Goal: Use online tool/utility: Utilize a website feature to perform a specific function

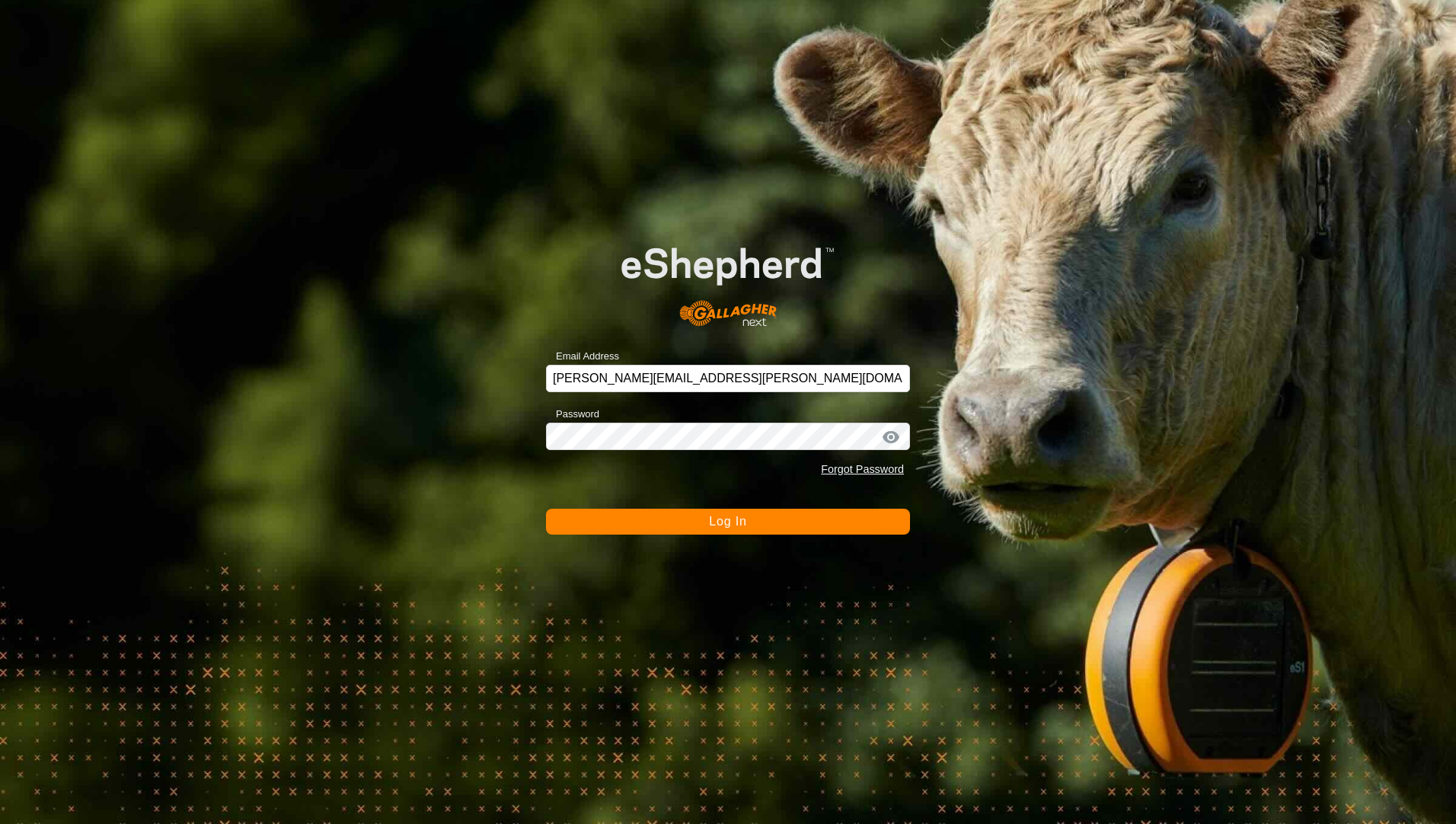
click at [658, 501] on form "Email Address [PERSON_NAME][EMAIL_ADDRESS][PERSON_NAME][DOMAIN_NAME] Password F…" at bounding box center [728, 376] width 364 height 317
click at [653, 518] on button "Log In" at bounding box center [728, 521] width 364 height 26
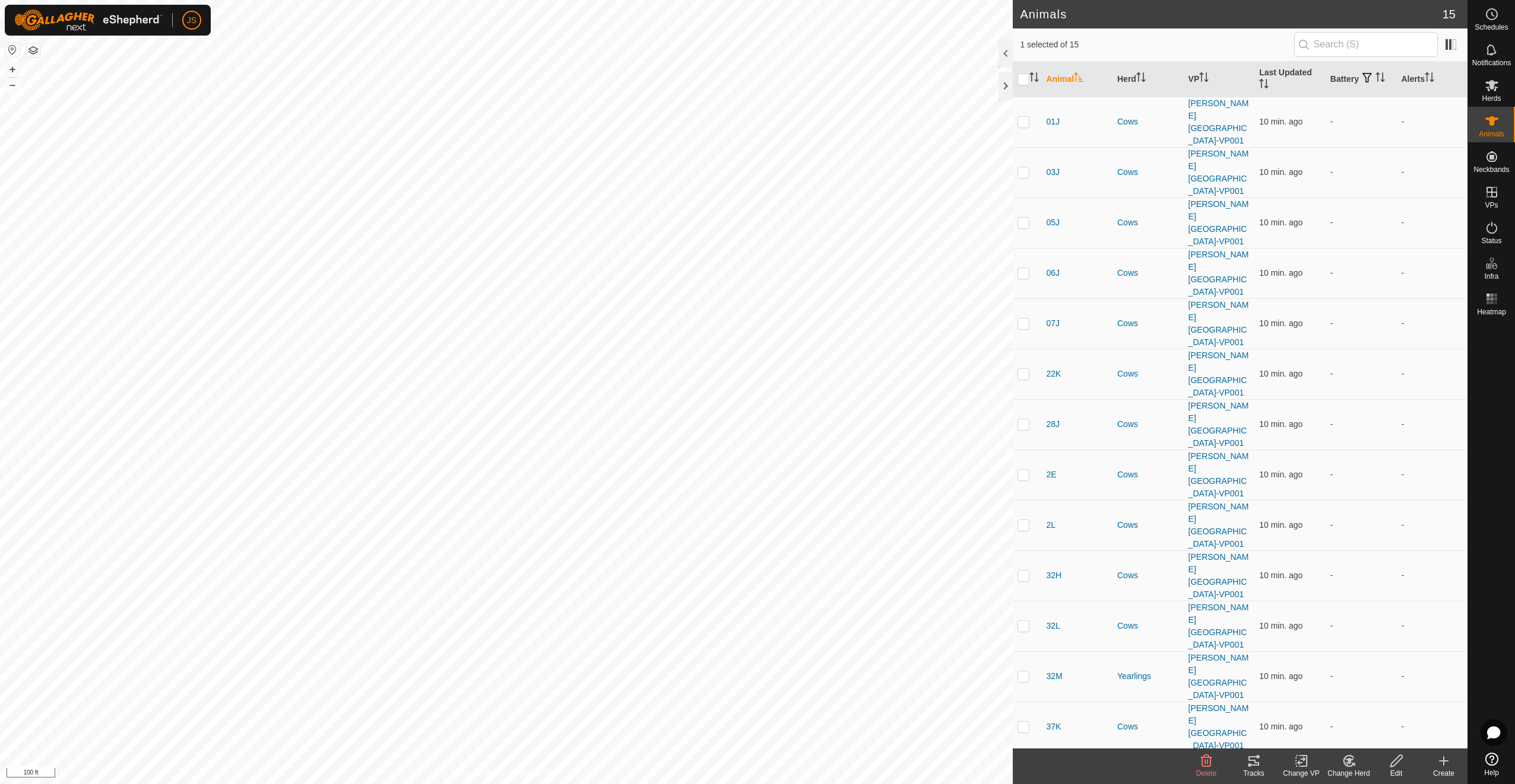
click at [1135, 641] on icon at bounding box center [1254, 761] width 14 height 14
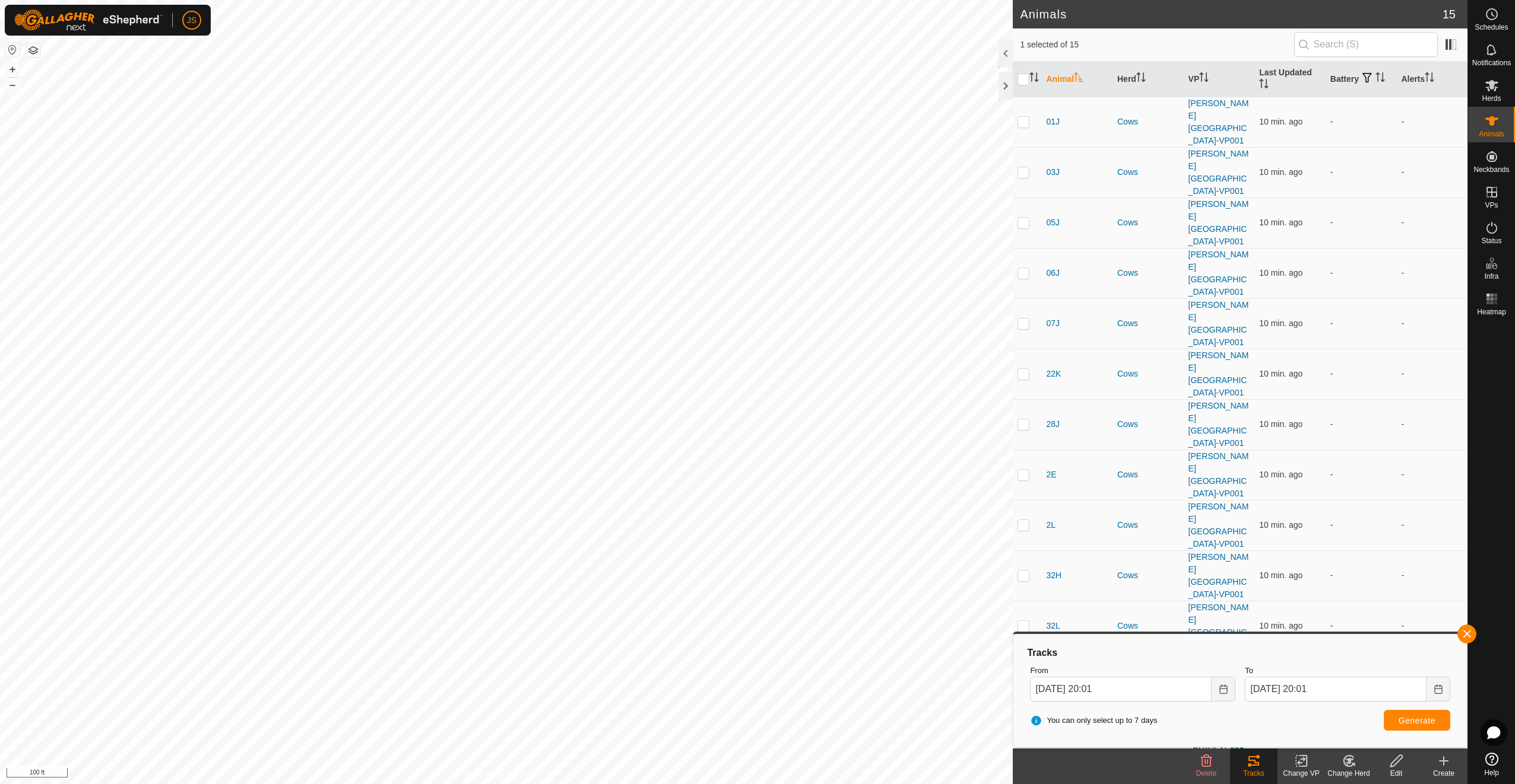
click at [1027, 641] on p-checkbox at bounding box center [1023, 727] width 12 height 10
checkbox input "true"
click at [1024, 641] on p-checkbox at bounding box center [1023, 676] width 12 height 10
checkbox input "true"
drag, startPoint x: 1022, startPoint y: 348, endPoint x: 1018, endPoint y: 355, distance: 8.1
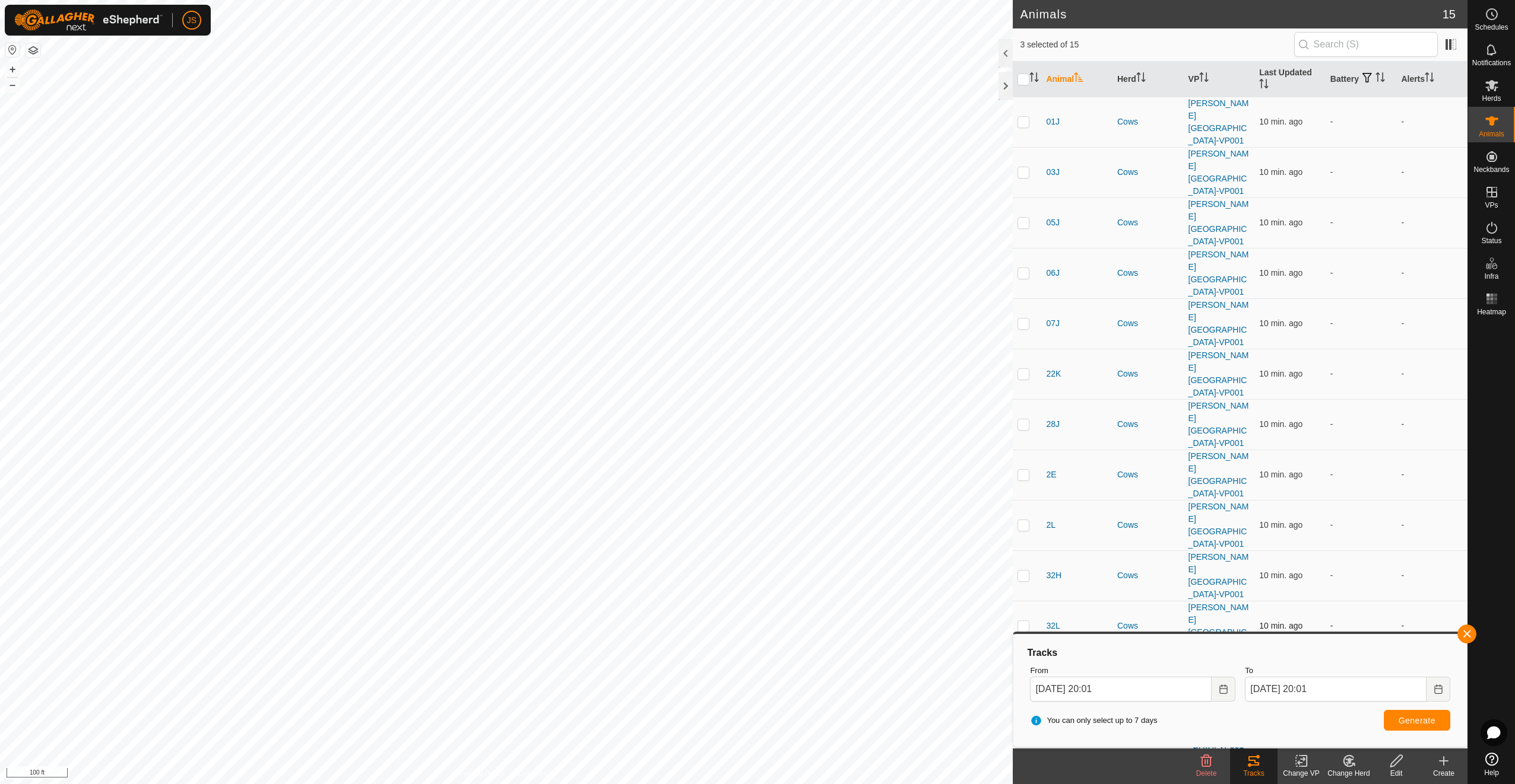
click at [1022, 621] on p-checkbox at bounding box center [1023, 626] width 12 height 10
checkbox input "true"
click at [1018, 570] on p-checkbox at bounding box center [1023, 575] width 12 height 10
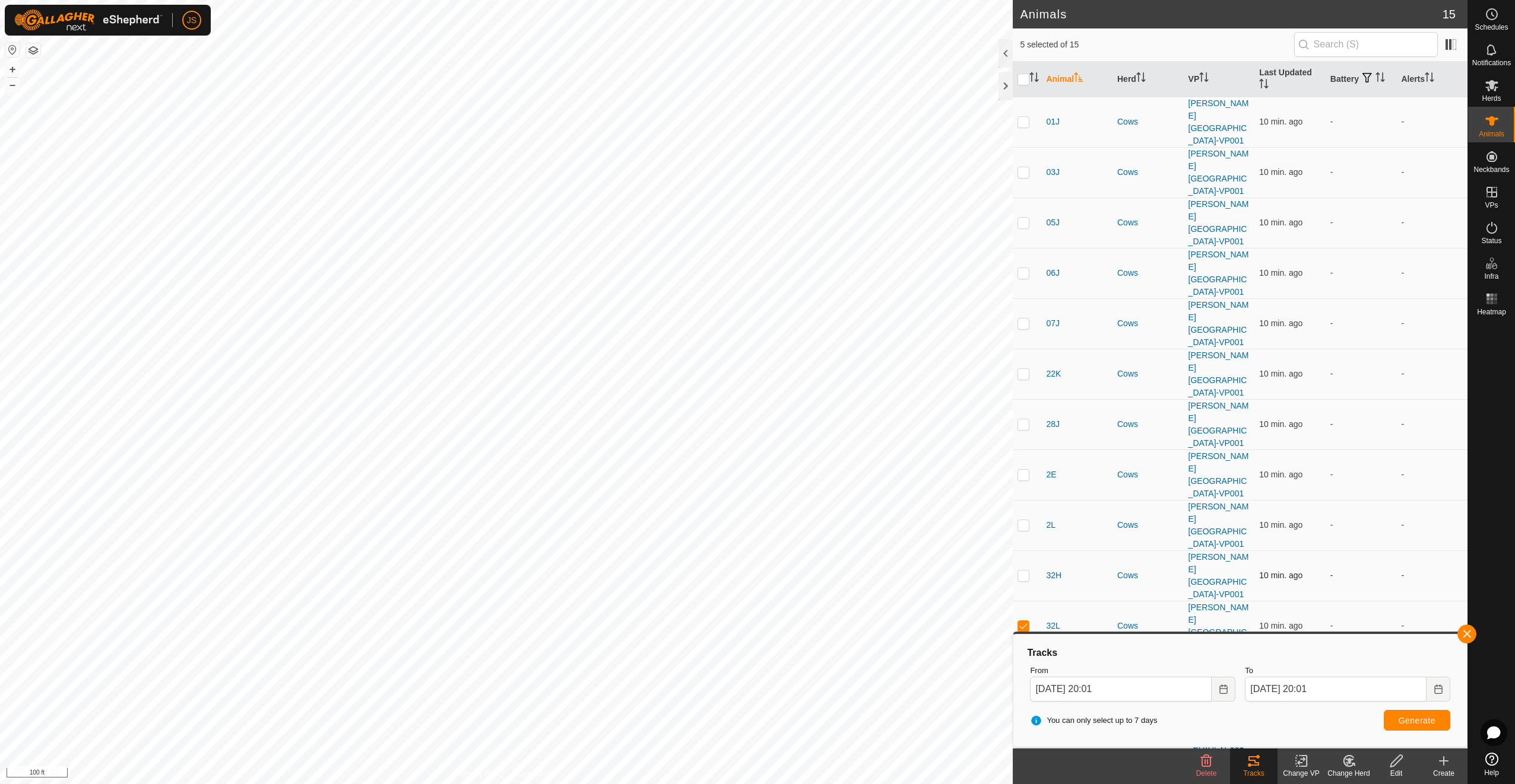
checkbox input "true"
drag, startPoint x: 1023, startPoint y: 302, endPoint x: 1022, endPoint y: 288, distance: 14.0
click at [1023, 520] on p-checkbox at bounding box center [1023, 525] width 12 height 10
checkbox input "true"
click at [1023, 470] on p-checkbox at bounding box center [1023, 475] width 12 height 10
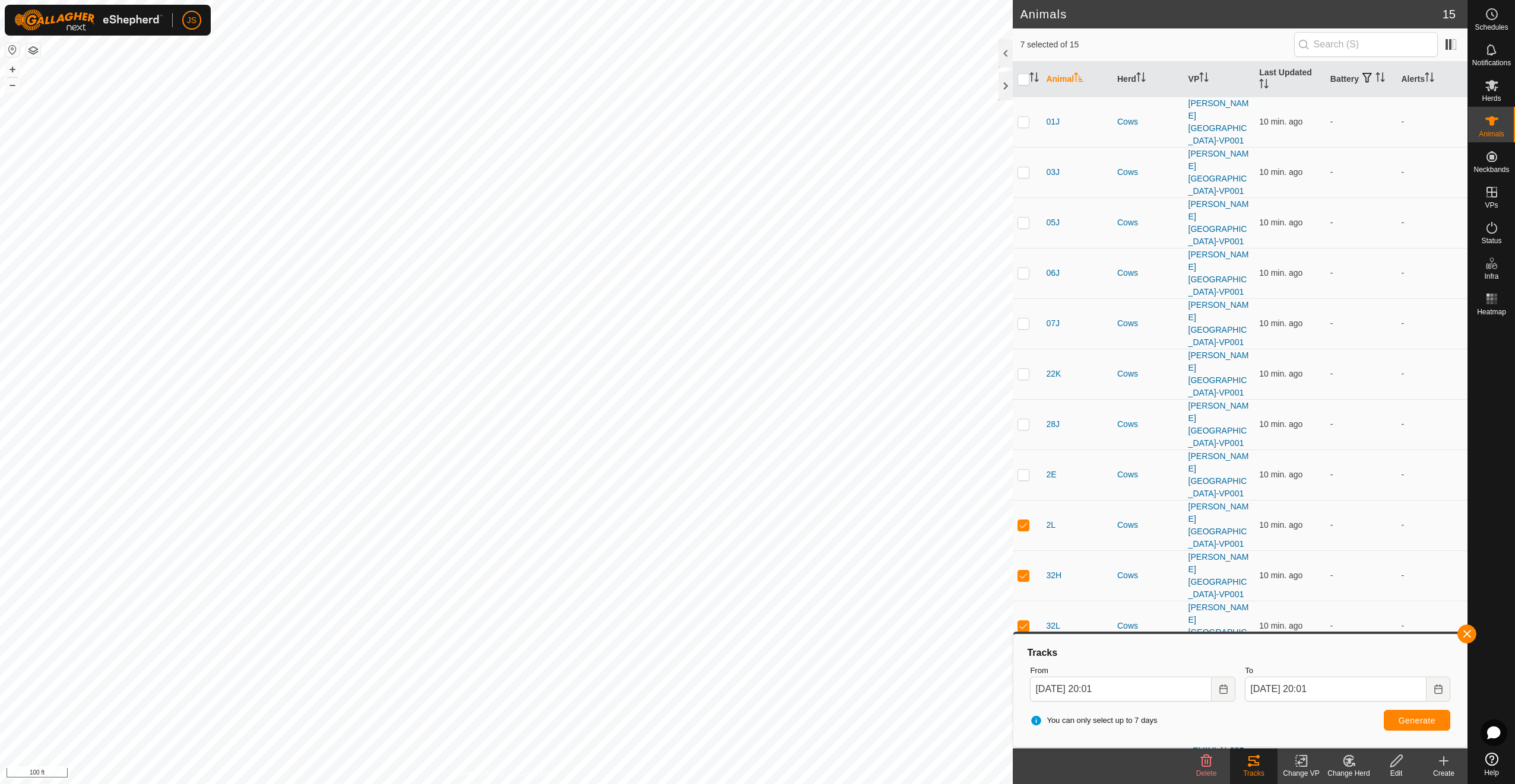
checkbox input "true"
click at [1135, 641] on span "Generate" at bounding box center [1417, 721] width 37 height 10
click at [1135, 641] on tracks-svg-icon at bounding box center [1254, 761] width 48 height 14
click at [1135, 634] on button "button" at bounding box center [1467, 634] width 19 height 19
